Goal: Information Seeking & Learning: Learn about a topic

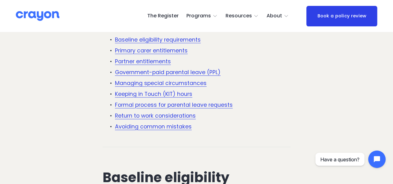
scroll to position [248, 0]
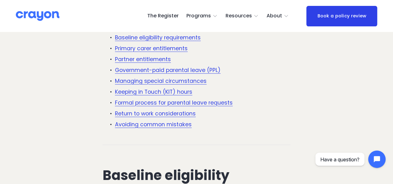
click at [151, 50] on link "Primary carer entitlements" at bounding box center [151, 48] width 73 height 7
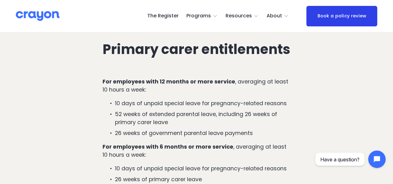
scroll to position [891, 0]
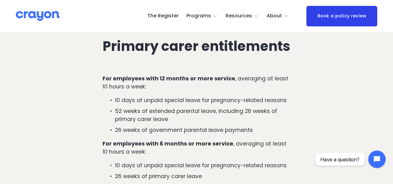
click at [262, 104] on p "10 days of unpaid special leave for pregnancy-related reasons" at bounding box center [202, 100] width 175 height 8
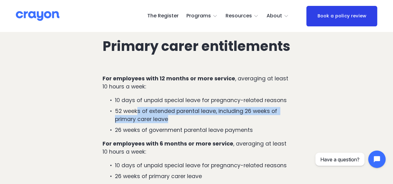
drag, startPoint x: 138, startPoint y: 121, endPoint x: 288, endPoint y: 127, distance: 150.2
click at [288, 124] on p "52 weeks of extended parental leave, including 26 weeks of primary carer leave" at bounding box center [202, 115] width 175 height 16
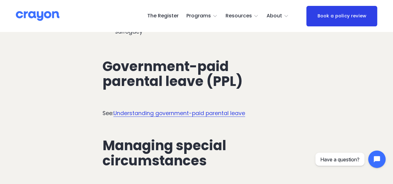
scroll to position [1606, 0]
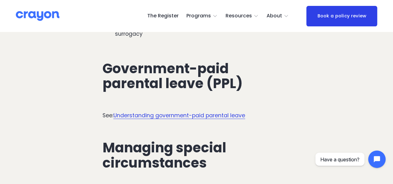
click at [198, 112] on link "Understanding government-paid parental leave" at bounding box center [179, 115] width 132 height 7
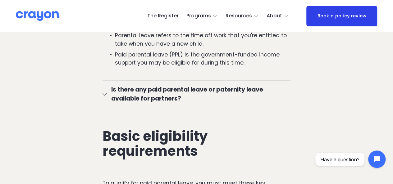
scroll to position [466, 0]
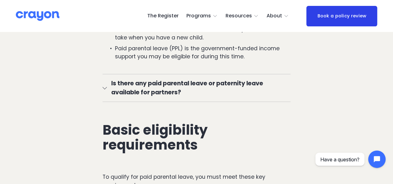
click at [110, 91] on span "Is there any paid parental leave or paternity leave available for partners?" at bounding box center [199, 88] width 184 height 18
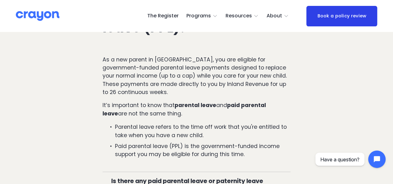
scroll to position [311, 0]
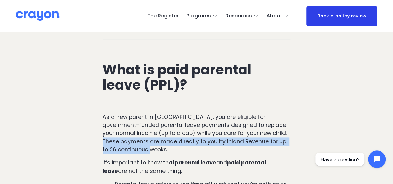
drag, startPoint x: 177, startPoint y: 150, endPoint x: 98, endPoint y: 142, distance: 79.9
click at [98, 142] on div "As a new parent in New Zealand, you are eligible for government-funded parental…" at bounding box center [196, 166] width 198 height 116
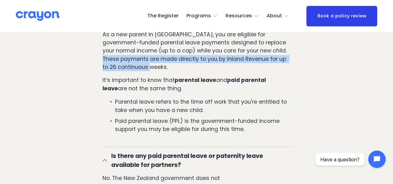
scroll to position [404, 0]
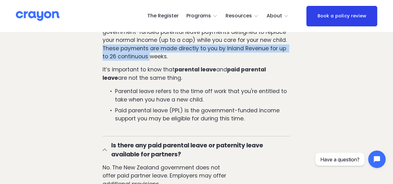
drag, startPoint x: 210, startPoint y: 102, endPoint x: 114, endPoint y: 92, distance: 96.7
click at [115, 92] on p "Parental leave refers to the time off work that you're entitled to take when yo…" at bounding box center [202, 95] width 175 height 16
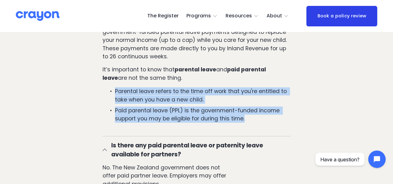
drag, startPoint x: 253, startPoint y: 118, endPoint x: 104, endPoint y: 93, distance: 151.8
click at [104, 93] on ul "Parental leave refers to the time off work that you're entitled to take when yo…" at bounding box center [197, 104] width 188 height 35
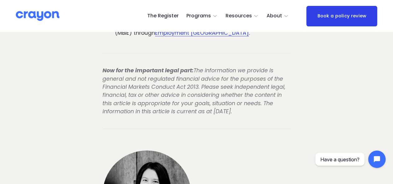
scroll to position [3541, 0]
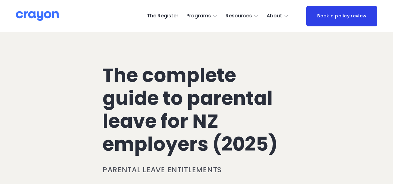
scroll to position [1606, 0]
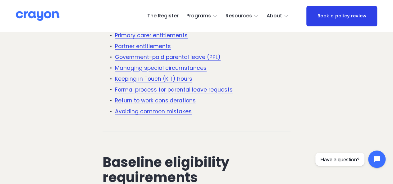
scroll to position [248, 0]
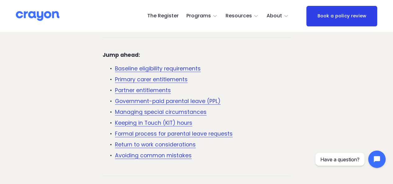
click at [169, 125] on link "Keeping in Touch (KIT) hours" at bounding box center [153, 122] width 77 height 7
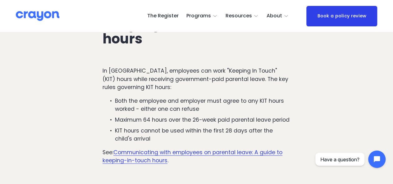
scroll to position [1951, 0]
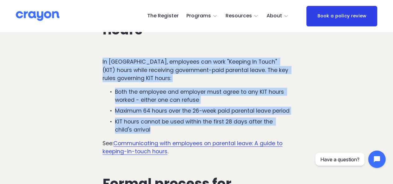
drag, startPoint x: 150, startPoint y: 124, endPoint x: 81, endPoint y: 58, distance: 95.1
copy div "In New Zealand, employees can work "Keeping In Touch" (KIT) hours while receivi…"
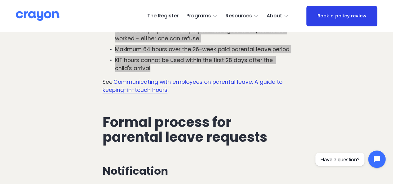
scroll to position [2013, 0]
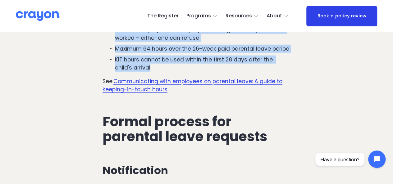
click at [189, 78] on link "Communicating with employees on parental leave: A guide to keeping-in-touch hou…" at bounding box center [193, 86] width 180 height 16
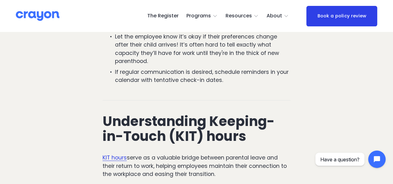
scroll to position [621, 0]
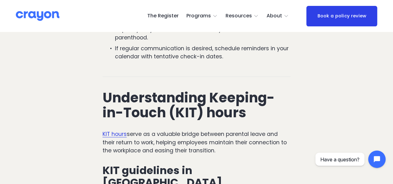
drag, startPoint x: 219, startPoint y: 148, endPoint x: 129, endPoint y: 129, distance: 91.4
click at [129, 130] on p "KIT hours serve as a valuable bridge between parental leave and their return to…" at bounding box center [197, 142] width 188 height 25
copy p "serve as a valuable bridge between parental leave and their return to work, hel…"
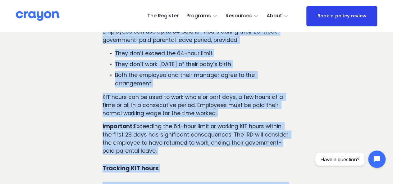
scroll to position [801, 0]
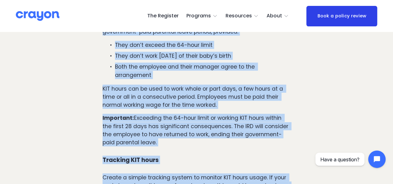
drag, startPoint x: 104, startPoint y: 93, endPoint x: 187, endPoint y: 125, distance: 88.9
copy div "Employees can use up to 64 paid KIT hours during their 26-week government-paid …"
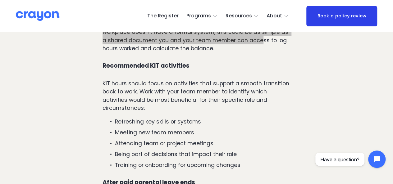
scroll to position [956, 0]
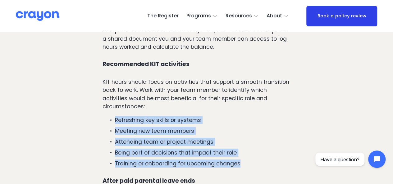
drag, startPoint x: 248, startPoint y: 147, endPoint x: 90, endPoint y: 105, distance: 163.0
click at [90, 105] on article "Communicating with employees on parental leave: A guide to keeping-in-touch hou…" at bounding box center [196, 94] width 393 height 2035
copy ul "Refreshing key skills or systems Meeting new team members Attending team or pro…"
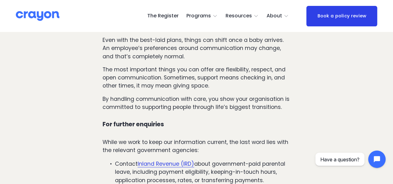
scroll to position [1422, 0]
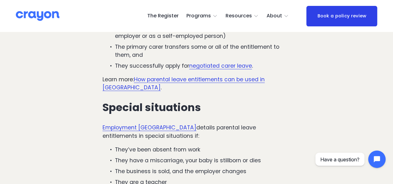
scroll to position [1330, 0]
